Goal: Information Seeking & Learning: Learn about a topic

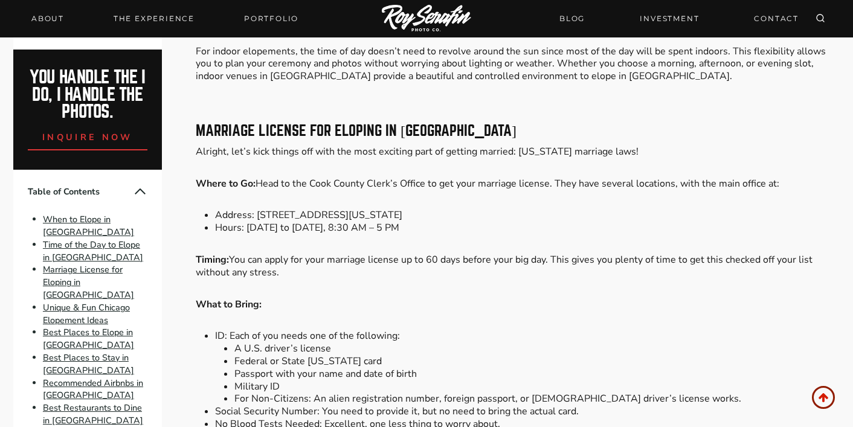
scroll to position [2222, 0]
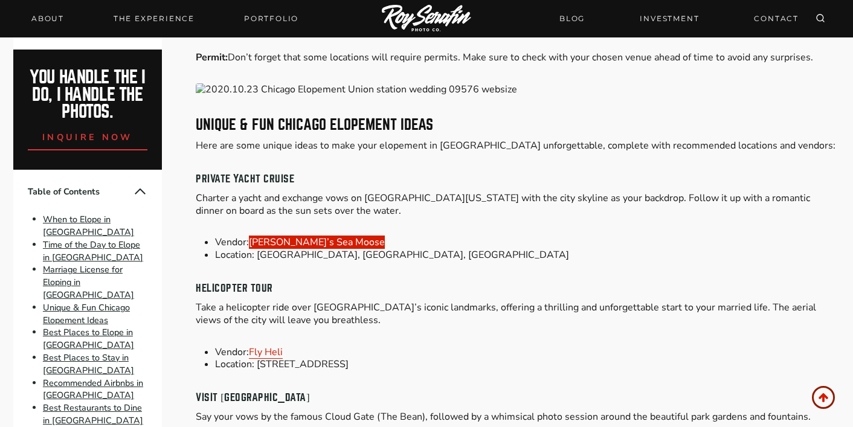
click at [322, 236] on link "[PERSON_NAME]’s Sea Moose" at bounding box center [317, 242] width 136 height 13
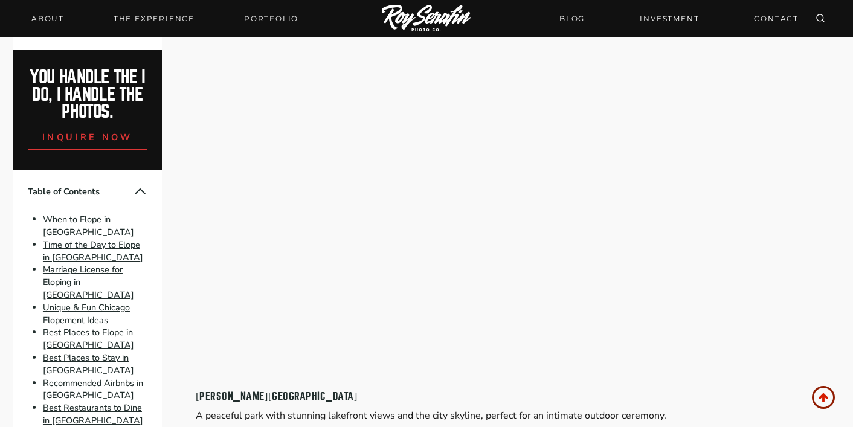
scroll to position [6293, 0]
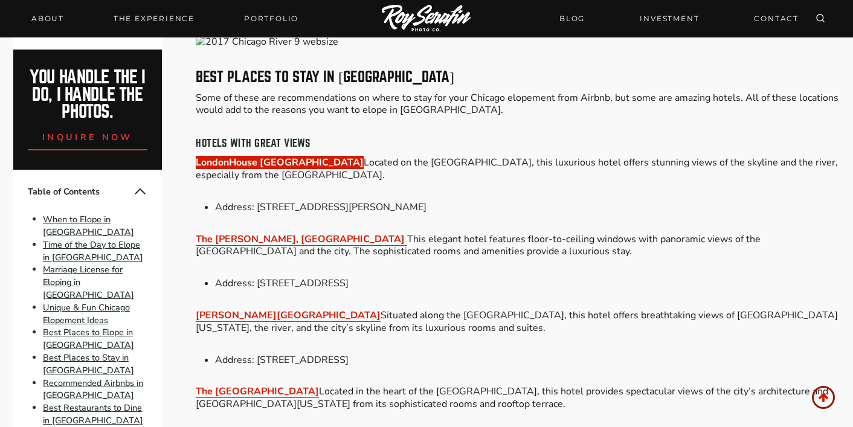
click at [284, 156] on link "LondonHouse [GEOGRAPHIC_DATA]" at bounding box center [280, 162] width 168 height 13
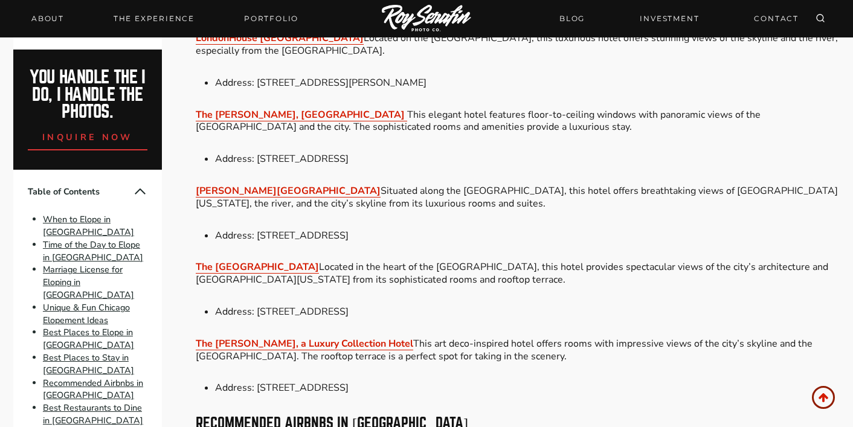
scroll to position [6433, 0]
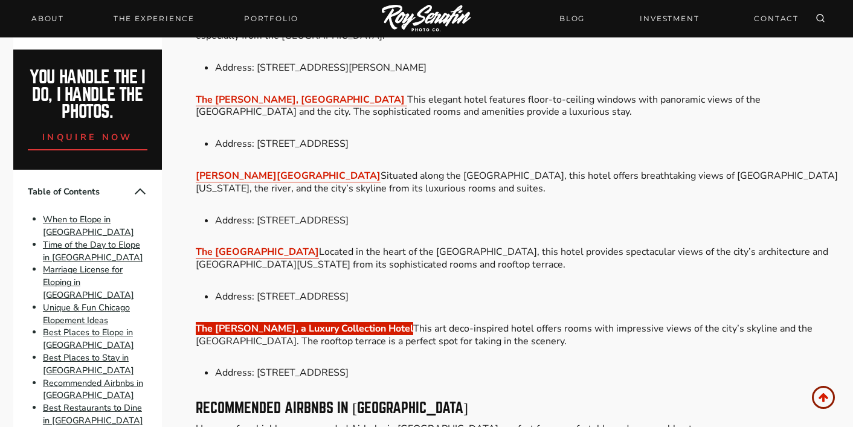
click at [341, 322] on link "The [PERSON_NAME], a Luxury Collection Hotel" at bounding box center [304, 328] width 217 height 13
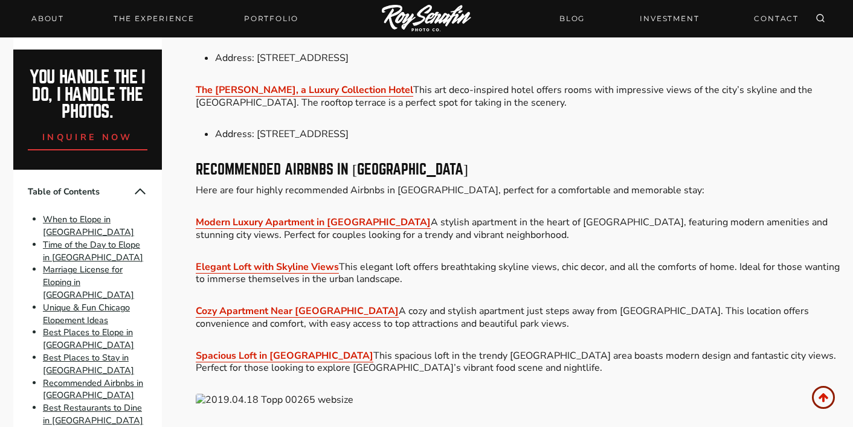
scroll to position [6673, 0]
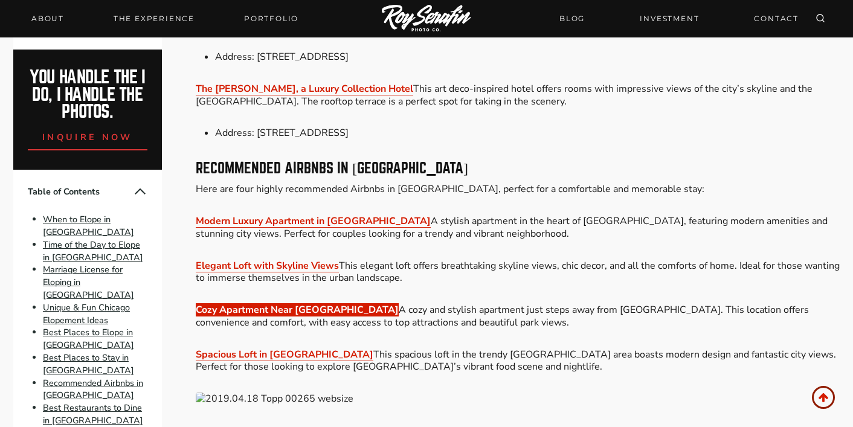
click at [312, 303] on link "Cozy Apartment Near [GEOGRAPHIC_DATA]" at bounding box center [297, 309] width 203 height 13
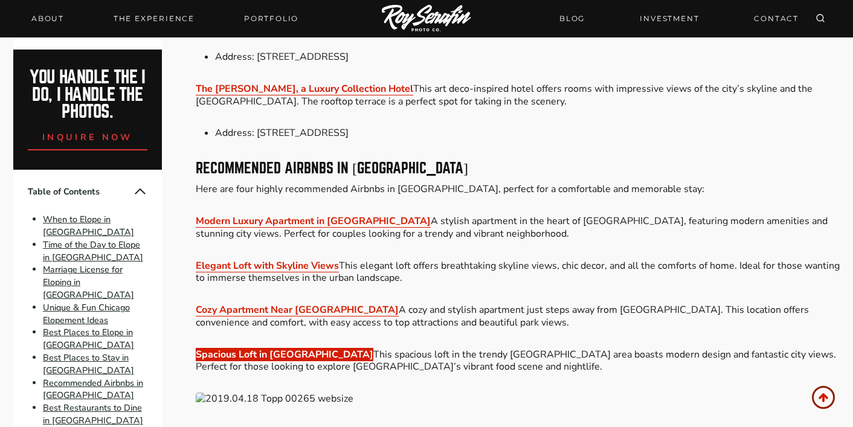
click at [303, 348] on link "Spacious Loft in [GEOGRAPHIC_DATA]" at bounding box center [285, 354] width 178 height 13
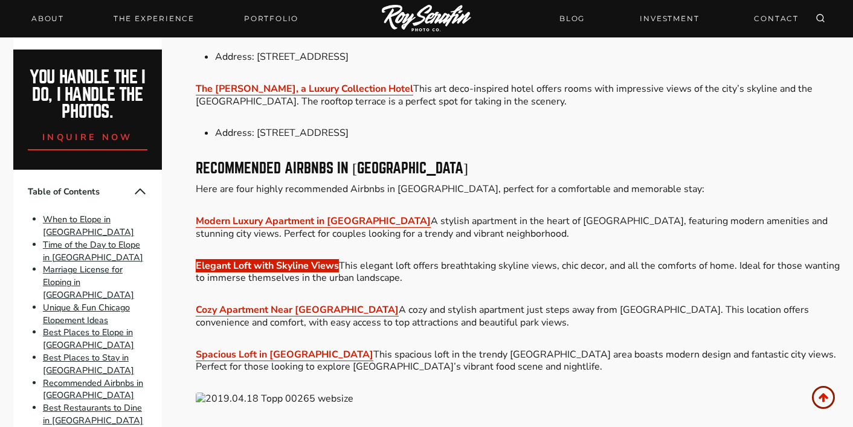
click at [305, 259] on link "Elegant Loft with Skyline Views" at bounding box center [267, 265] width 143 height 13
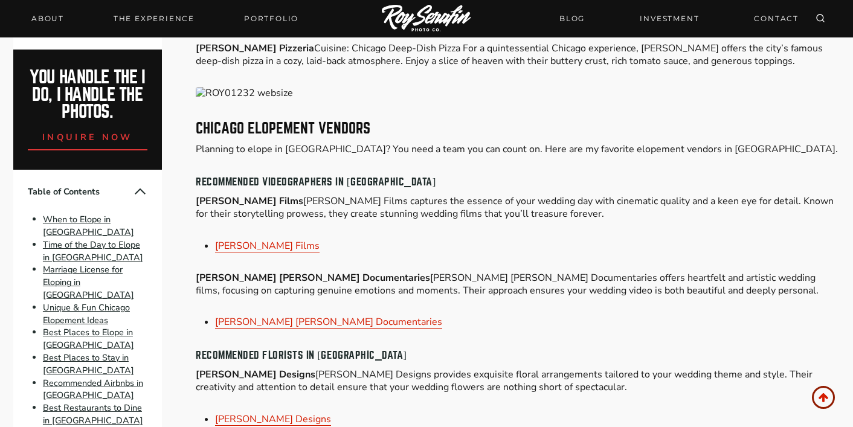
scroll to position [7292, 0]
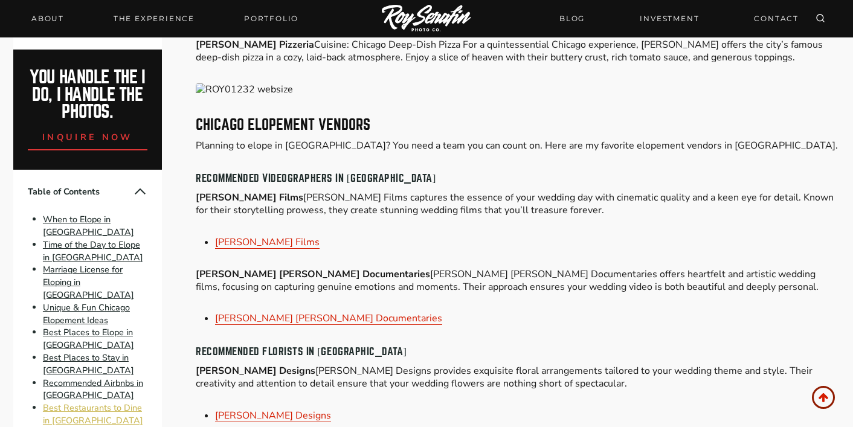
click at [112, 402] on link "Best Restaurants to Dine in [GEOGRAPHIC_DATA]" at bounding box center [93, 414] width 100 height 25
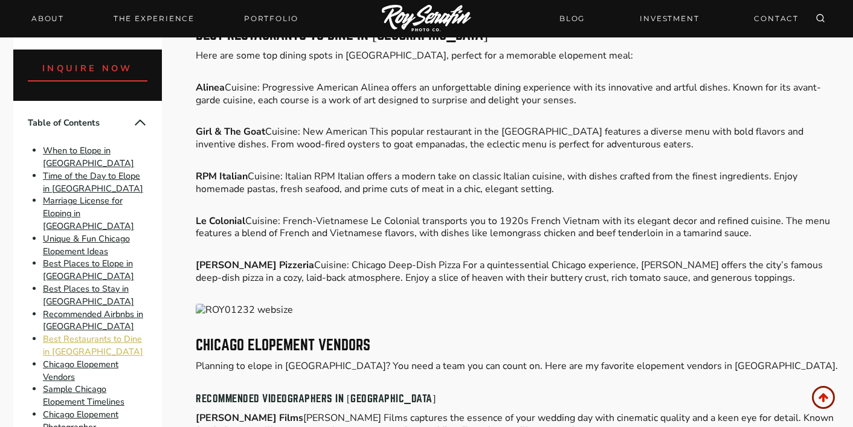
scroll to position [90, 0]
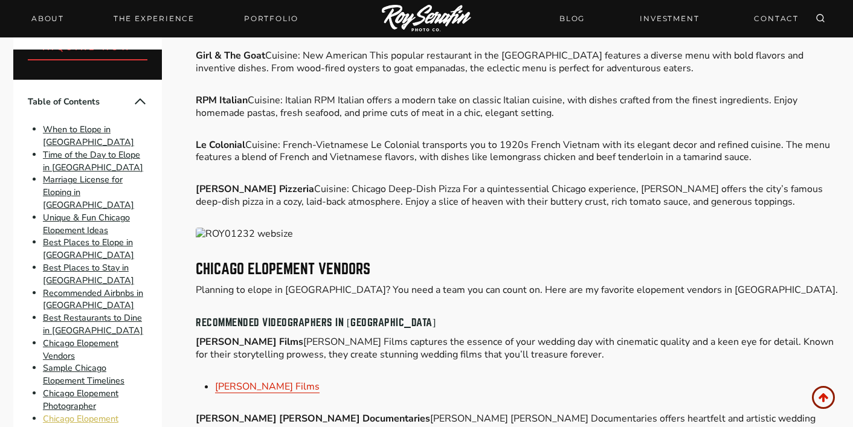
click at [107, 413] on link "Chicago Elopement Packages" at bounding box center [81, 425] width 76 height 25
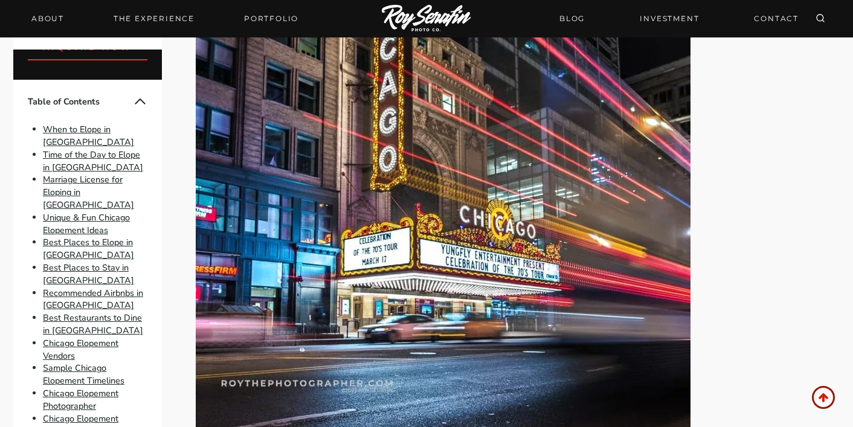
scroll to position [4881, 0]
